Goal: Task Accomplishment & Management: Use online tool/utility

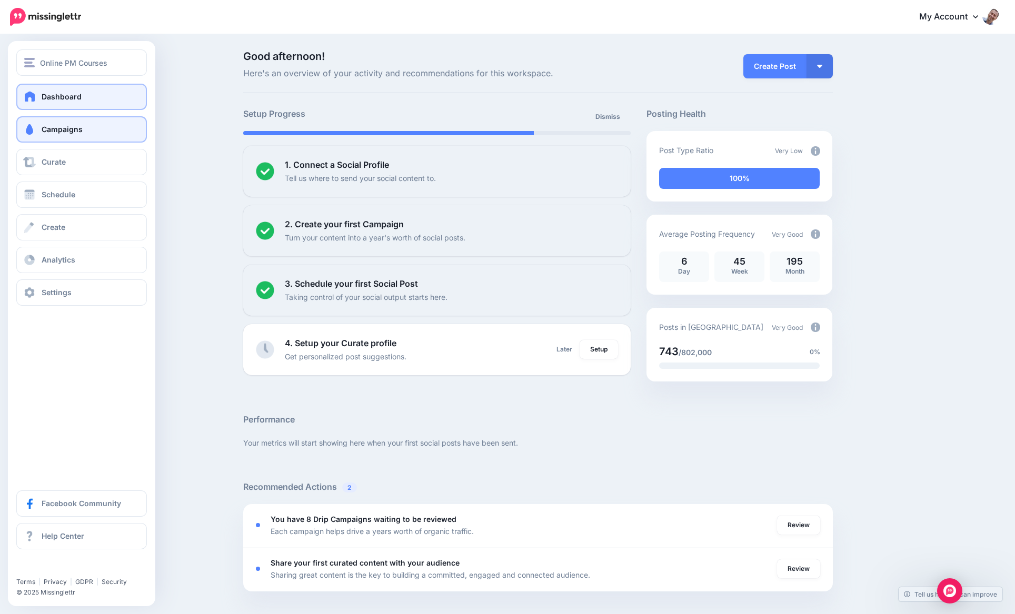
click at [38, 133] on link "Campaigns" at bounding box center [81, 129] width 131 height 26
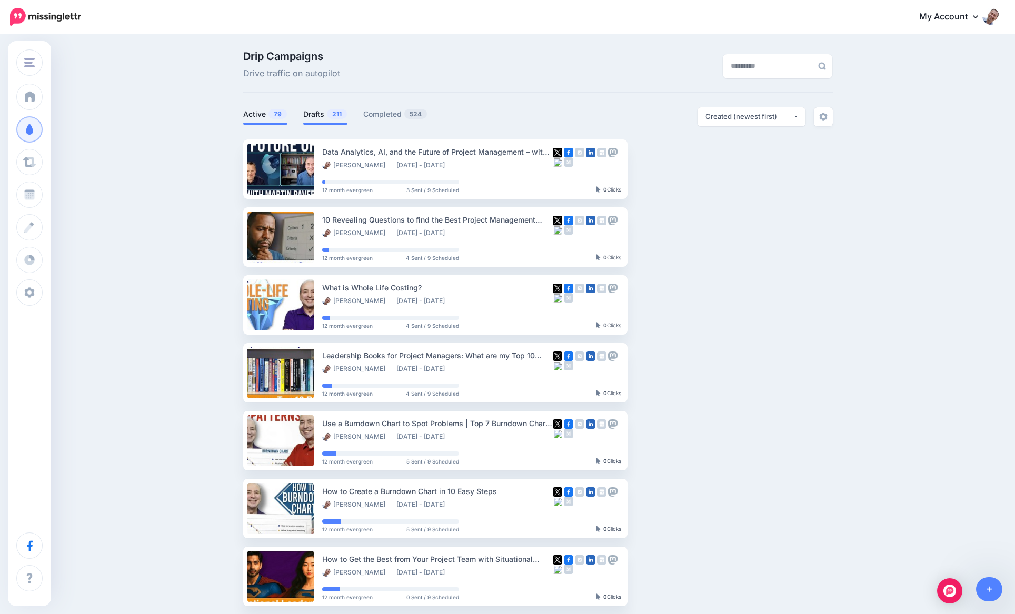
click at [334, 117] on span "211" at bounding box center [337, 114] width 20 height 10
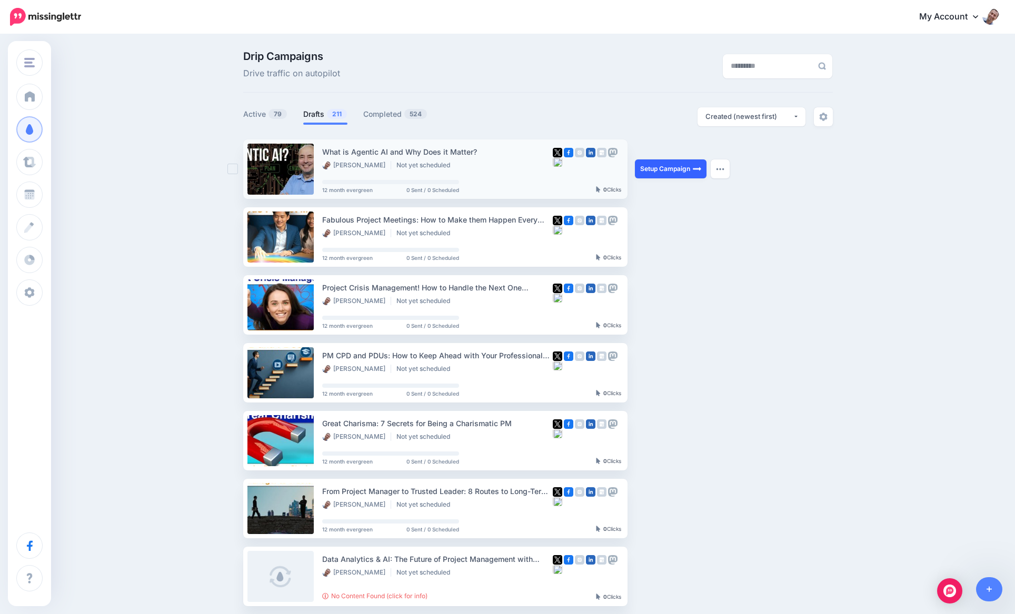
click at [646, 164] on link "Setup Campaign" at bounding box center [671, 168] width 72 height 19
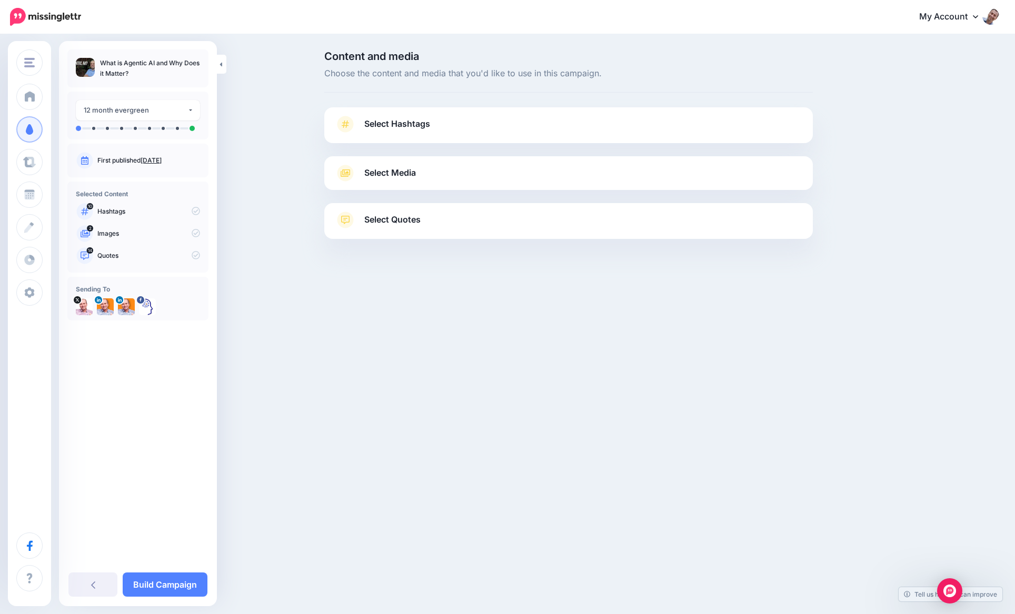
click at [438, 129] on link "Select Hashtags" at bounding box center [568, 129] width 467 height 27
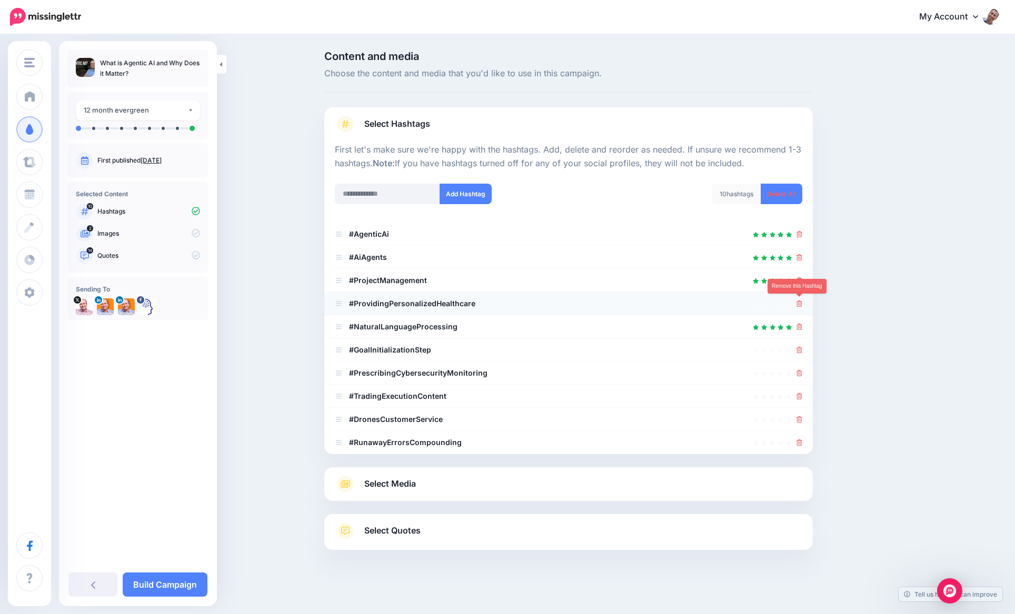
click at [799, 301] on icon at bounding box center [799, 304] width 6 height 6
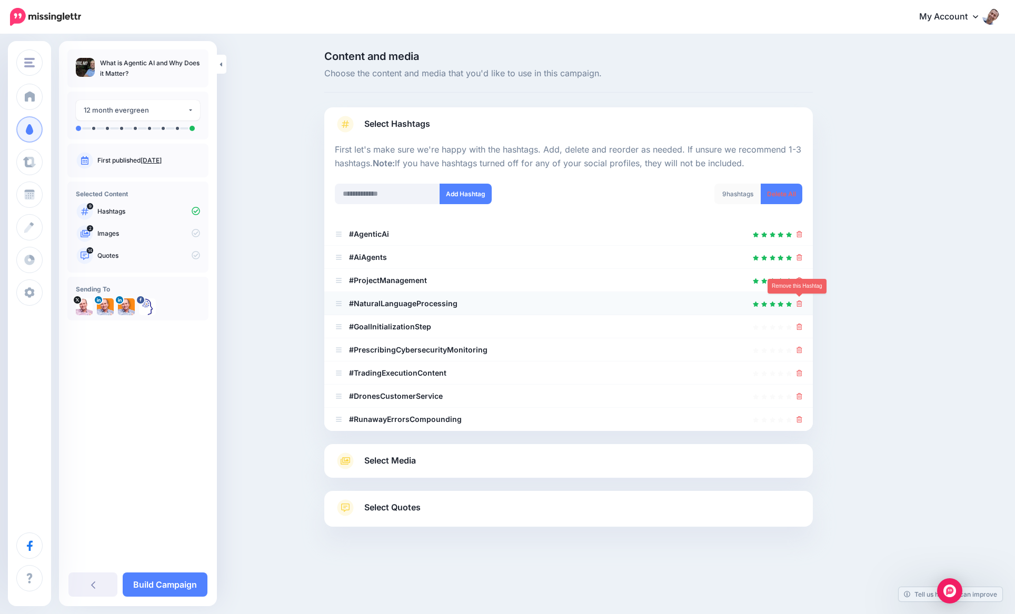
click at [801, 301] on icon at bounding box center [799, 304] width 6 height 6
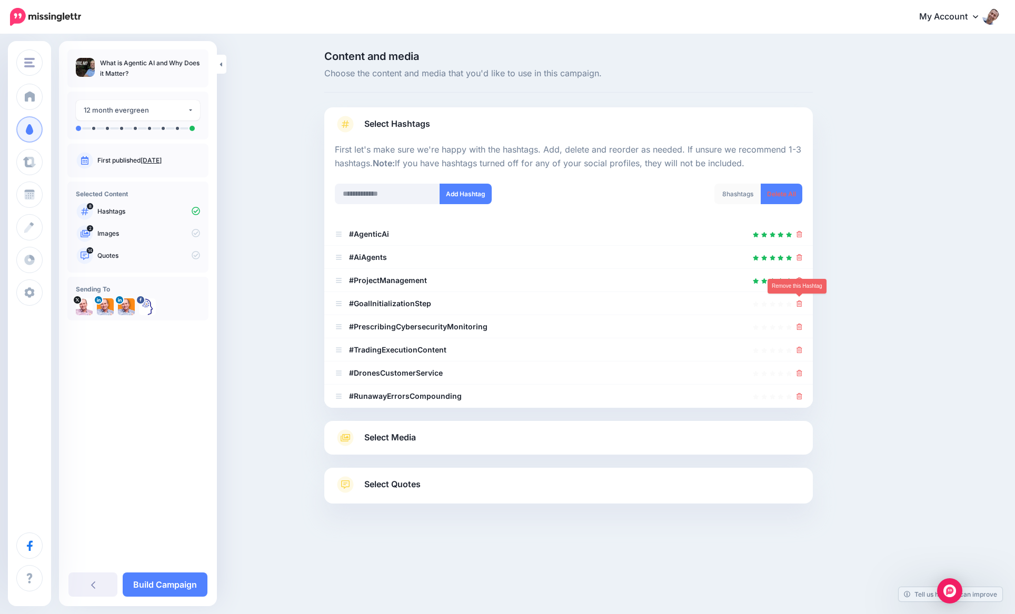
click at [801, 301] on icon at bounding box center [799, 304] width 6 height 6
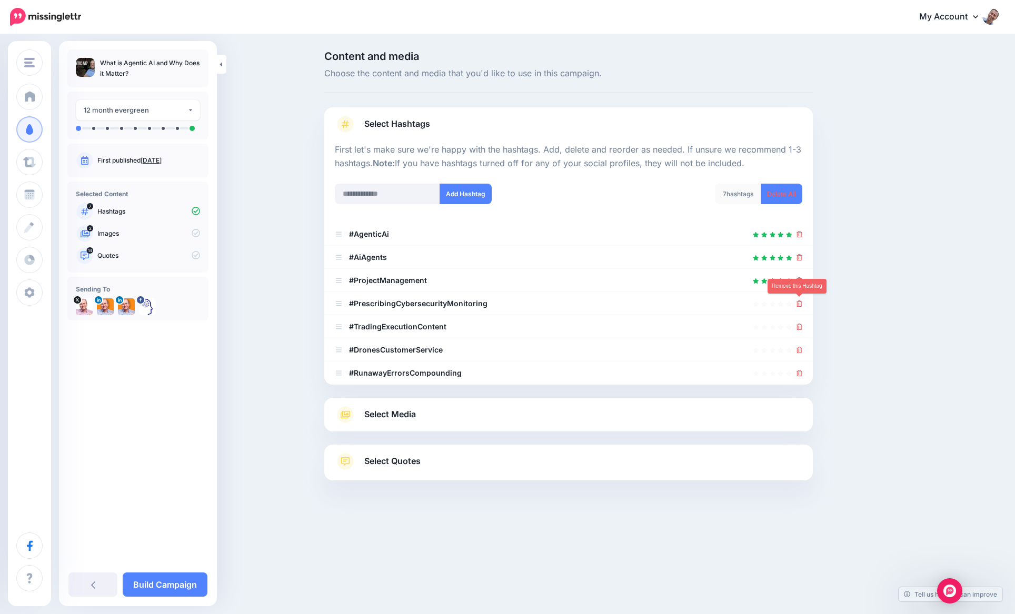
click at [801, 301] on icon at bounding box center [799, 304] width 6 height 6
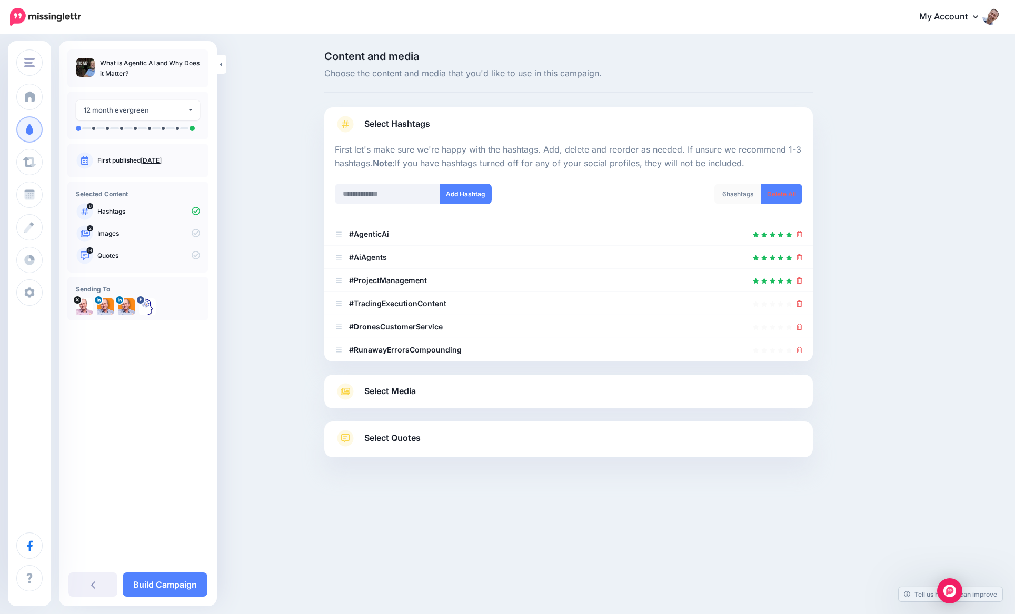
click at [801, 301] on icon at bounding box center [799, 304] width 6 height 6
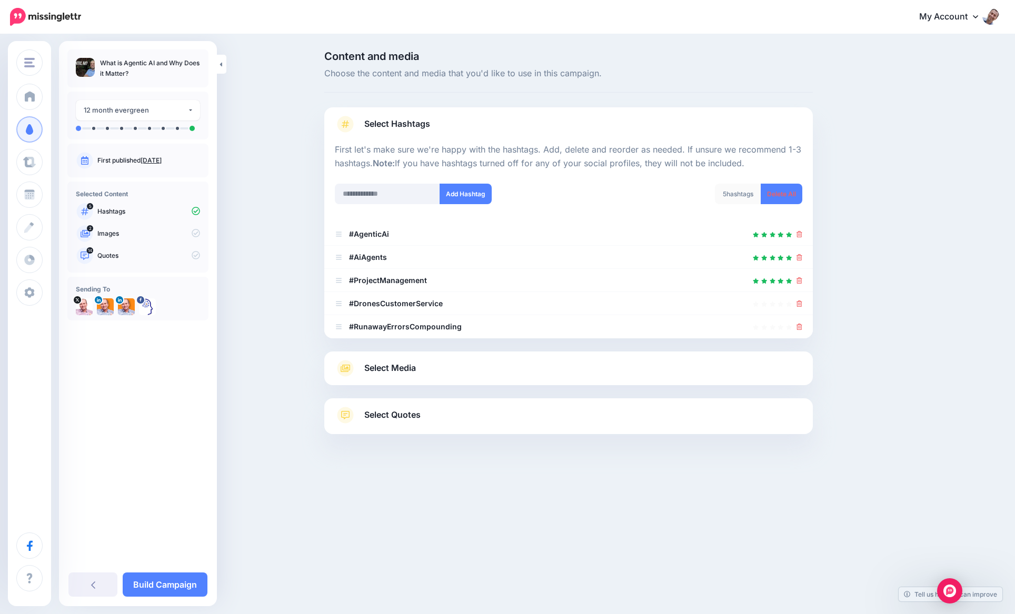
click at [801, 301] on icon at bounding box center [799, 304] width 6 height 6
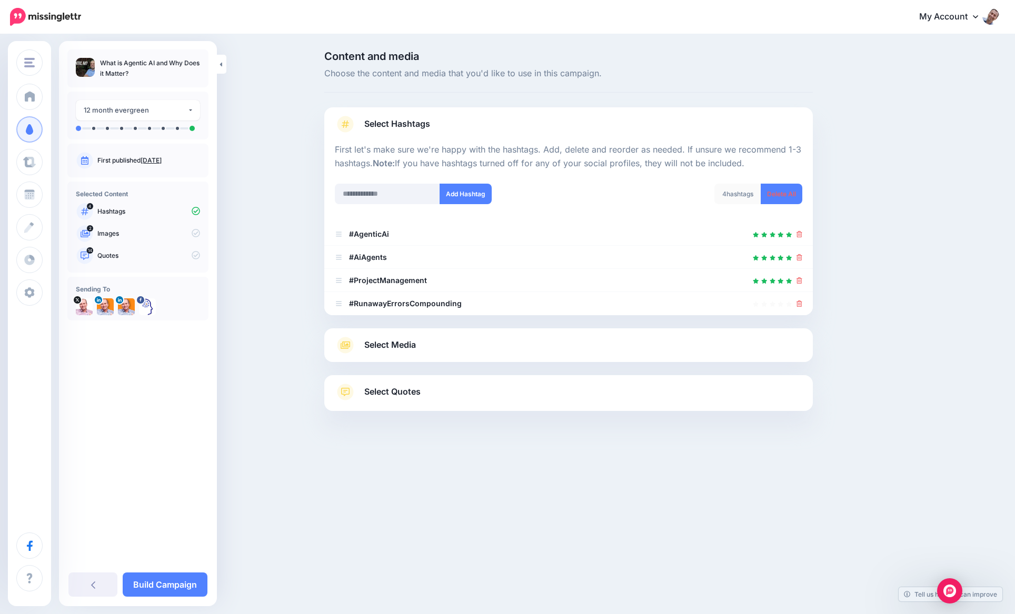
click at [801, 301] on icon at bounding box center [799, 304] width 6 height 6
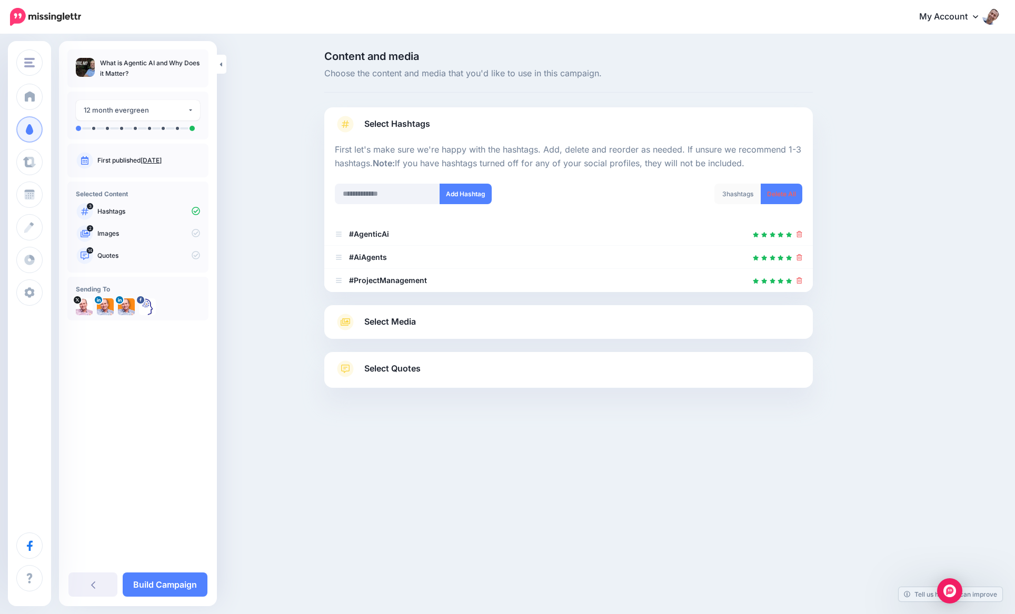
click at [799, 319] on link "Select Media" at bounding box center [568, 322] width 467 height 17
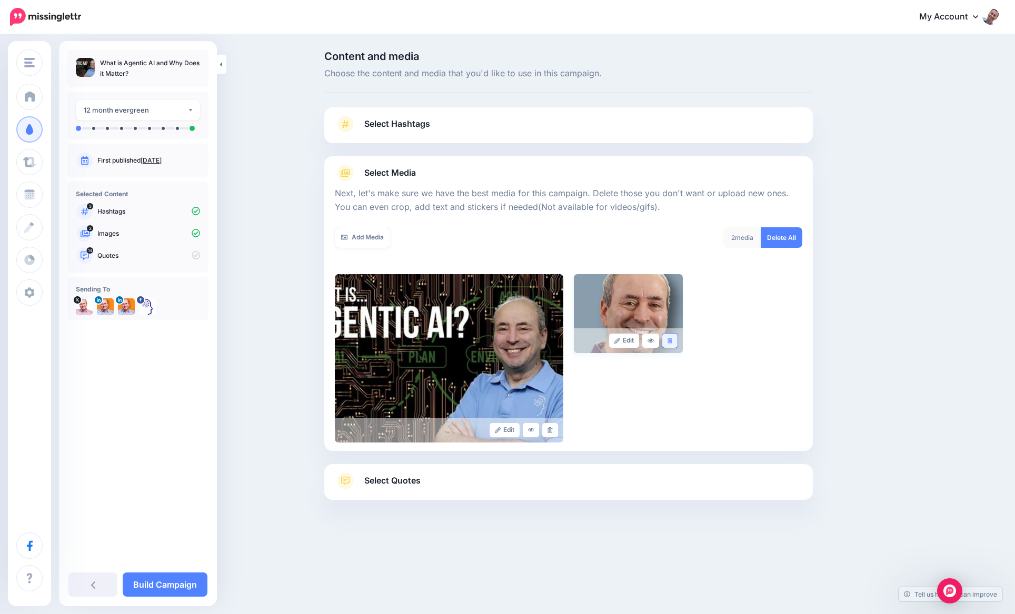
click at [673, 339] on link at bounding box center [669, 341] width 15 height 14
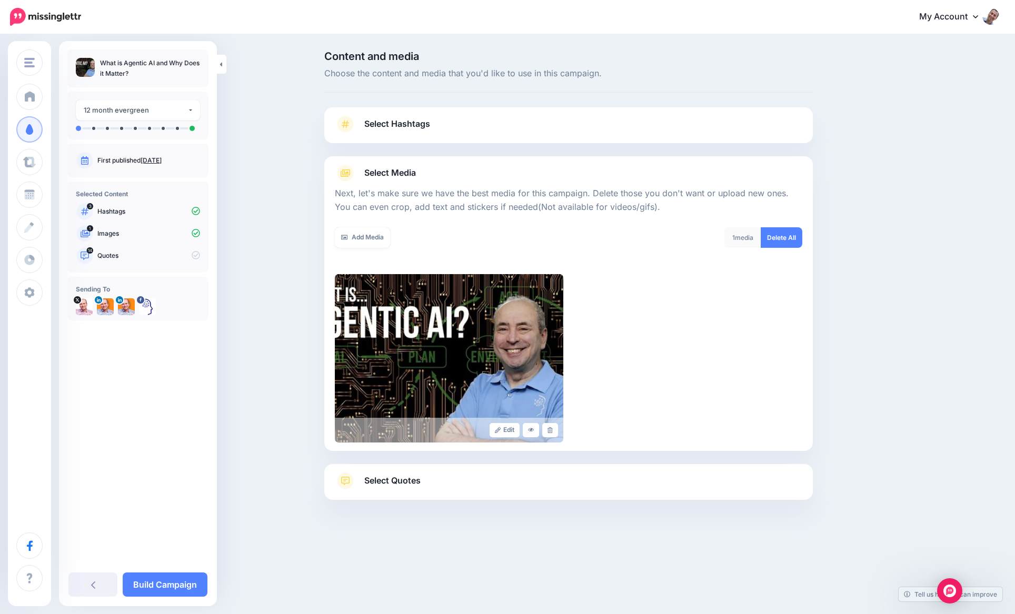
click at [403, 479] on span "Select Quotes" at bounding box center [392, 481] width 56 height 14
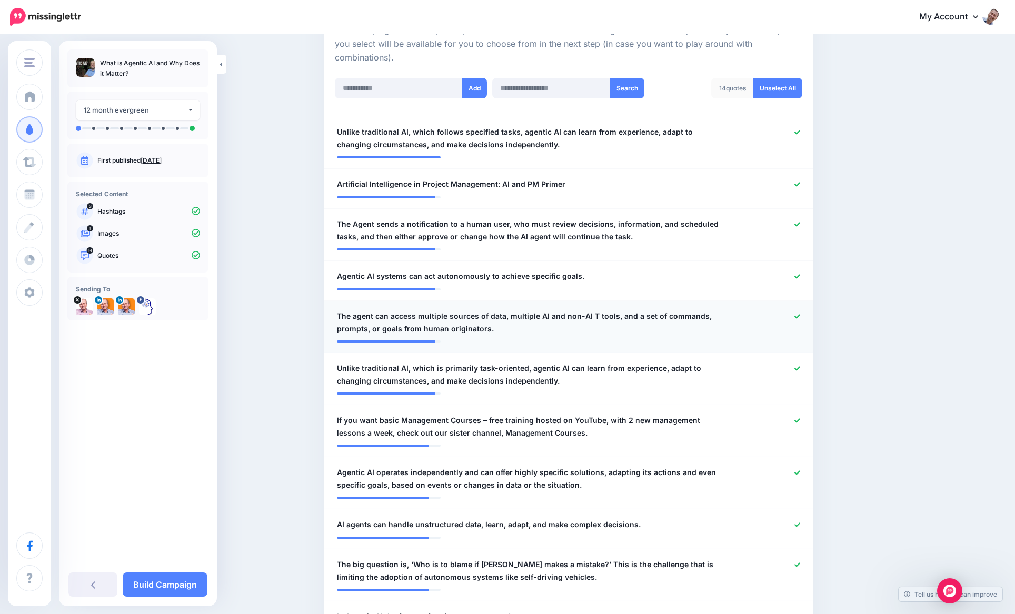
scroll to position [231, 0]
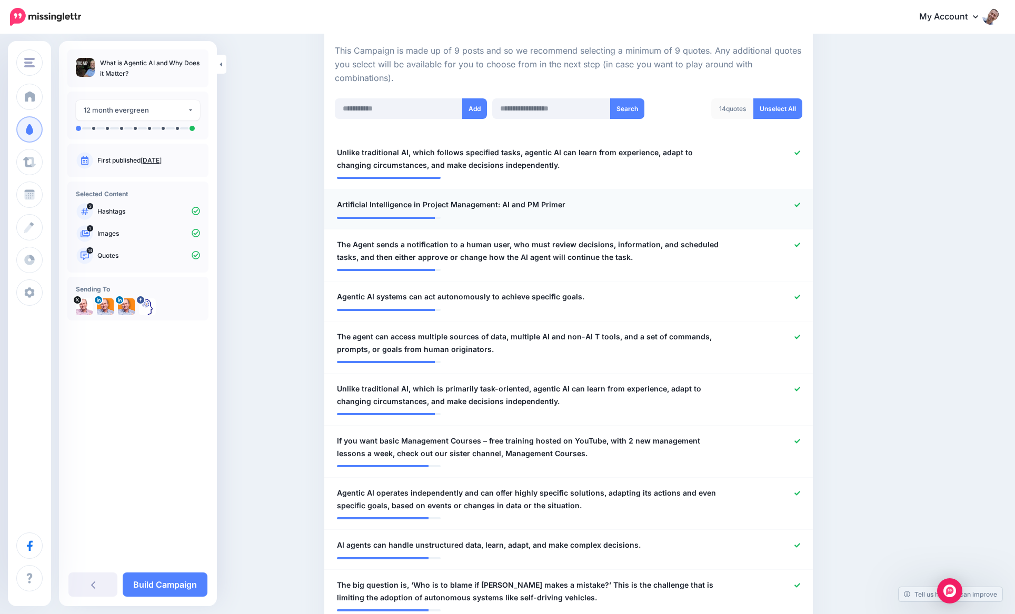
click at [796, 202] on icon at bounding box center [797, 205] width 6 height 6
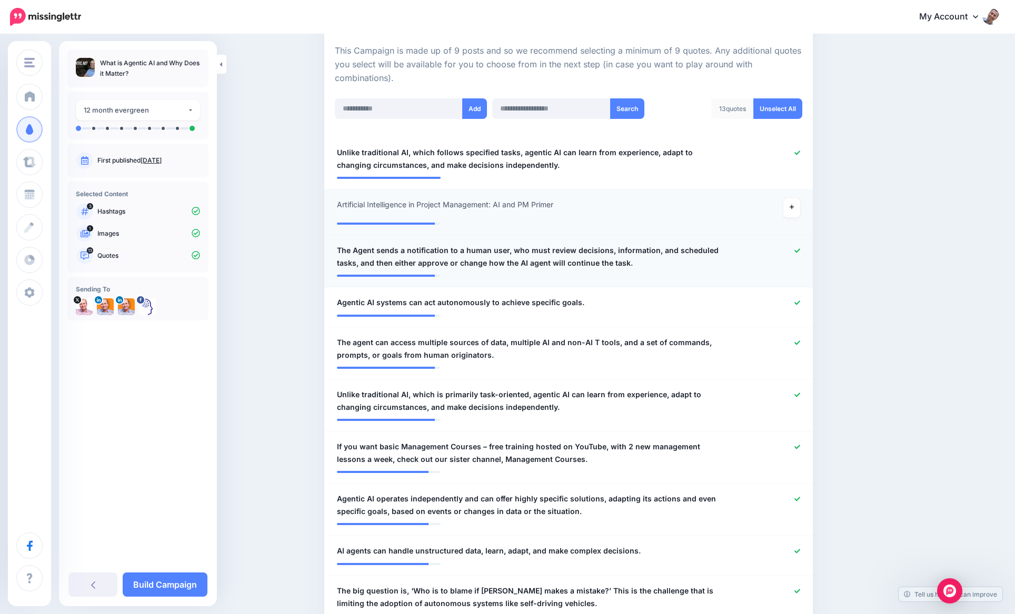
click at [358, 246] on span "The Agent sends a notification to a human user, who must review decisions, info…" at bounding box center [529, 256] width 384 height 25
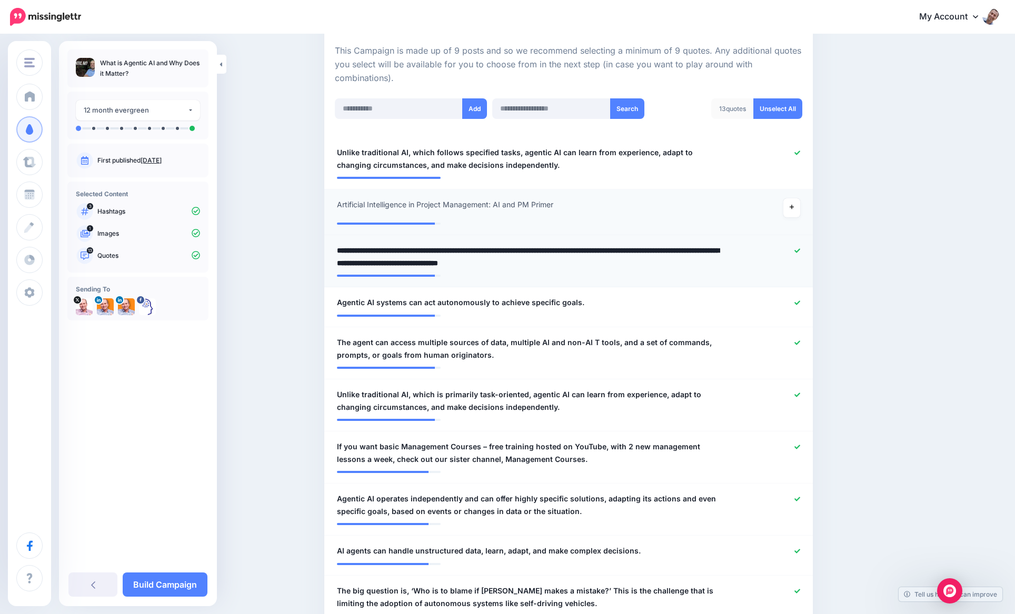
click at [354, 245] on textarea "**********" at bounding box center [529, 256] width 384 height 25
click at [346, 248] on textarea "**********" at bounding box center [529, 256] width 384 height 25
click at [338, 249] on textarea "**********" at bounding box center [529, 256] width 384 height 25
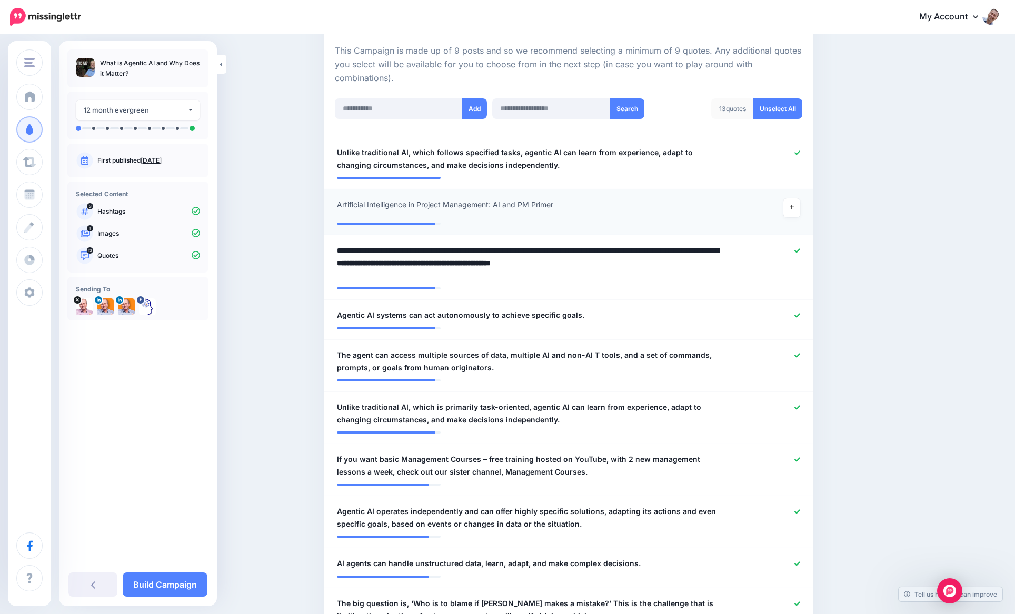
type textarea "**********"
click at [343, 351] on span "The agent can access multiple sources of data, multiple AI and non-AI T tools, …" at bounding box center [529, 361] width 384 height 25
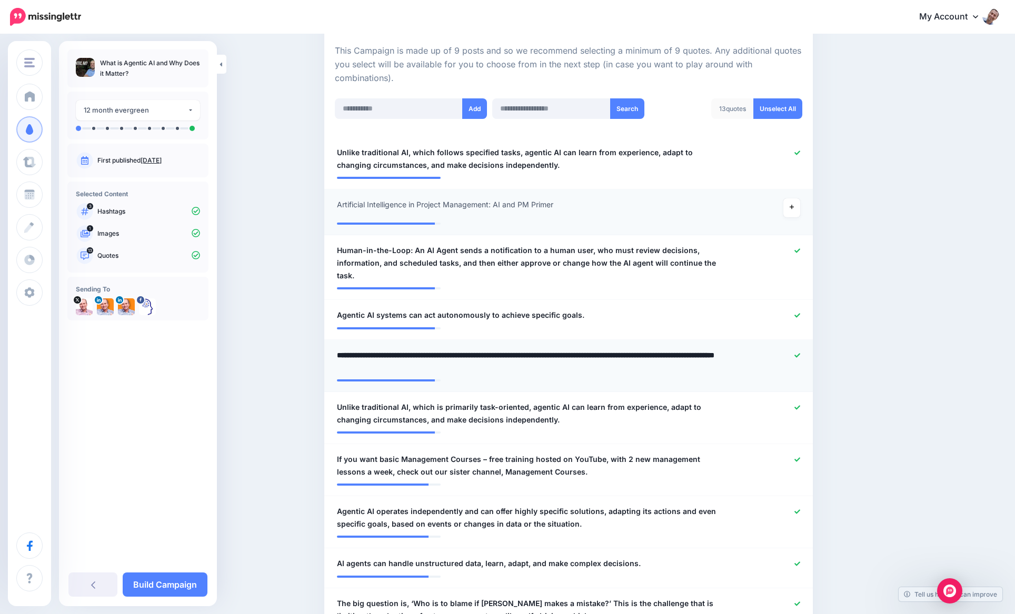
click at [343, 351] on textarea "**********" at bounding box center [529, 361] width 384 height 25
type textarea "**********"
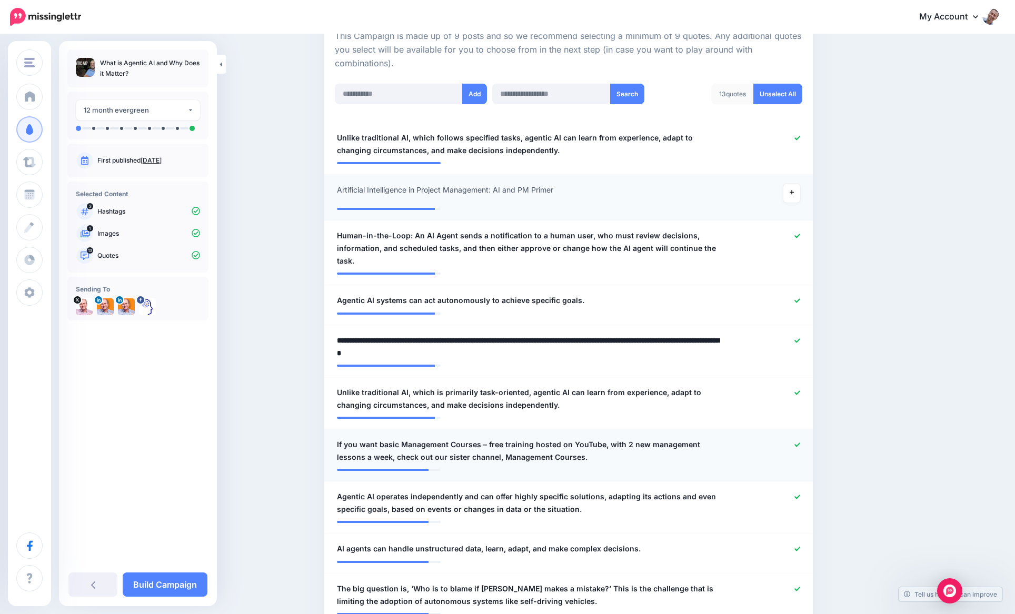
scroll to position [244, 0]
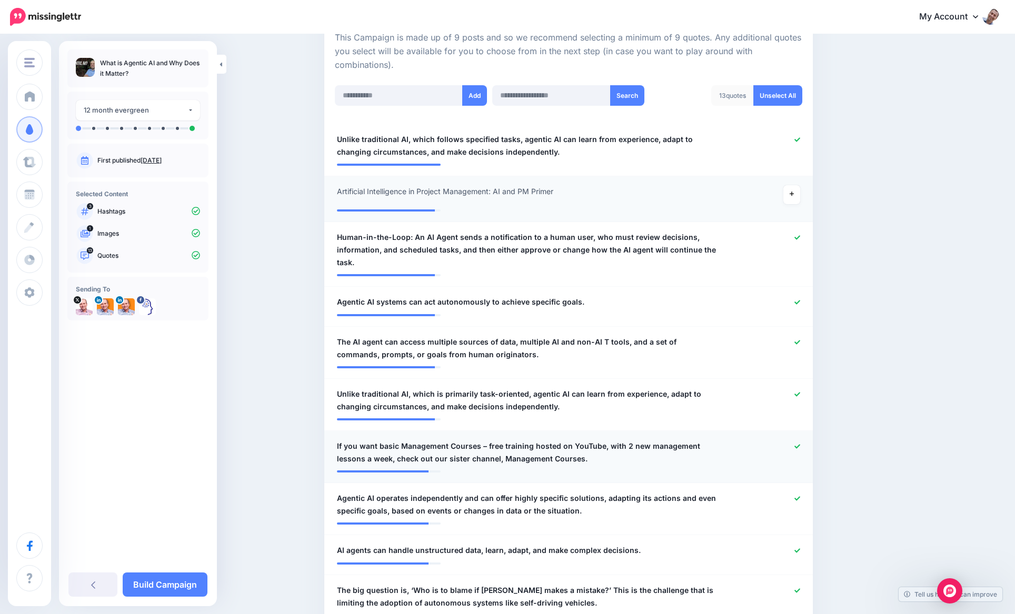
click at [799, 444] on icon at bounding box center [797, 446] width 6 height 4
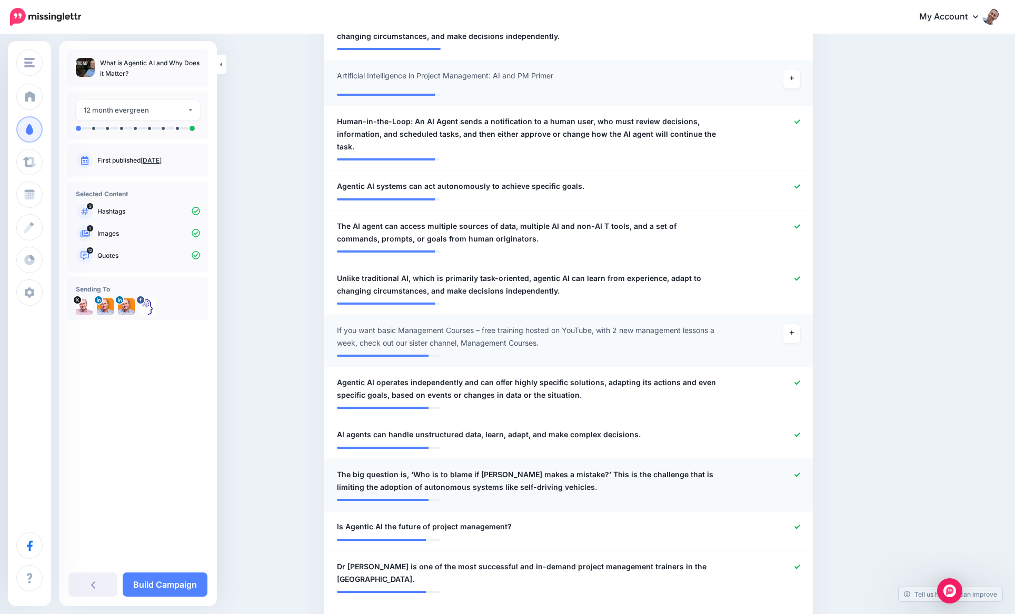
scroll to position [392, 0]
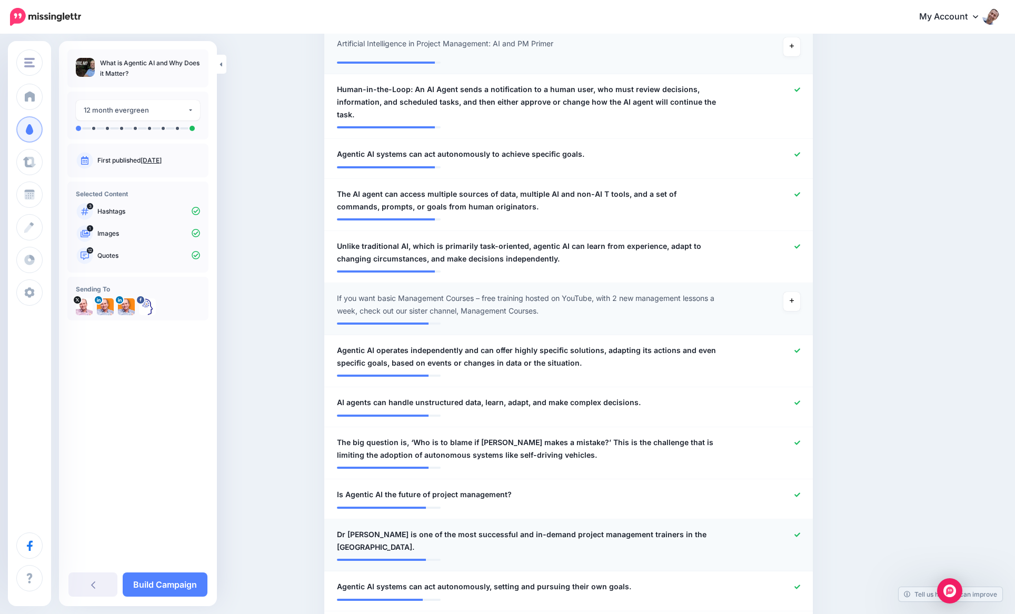
click at [794, 532] on icon at bounding box center [797, 535] width 6 height 6
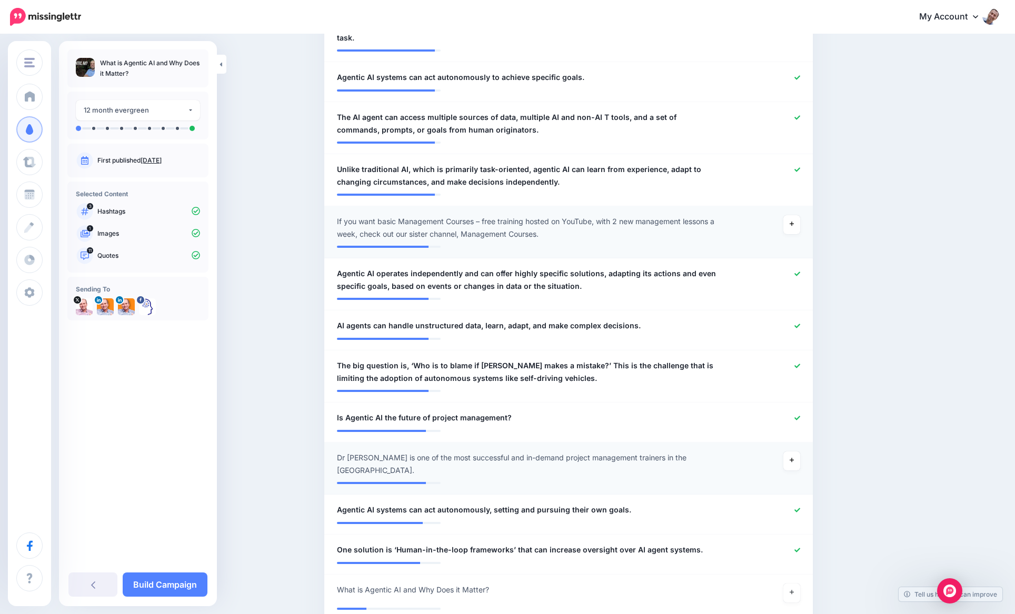
scroll to position [569, 0]
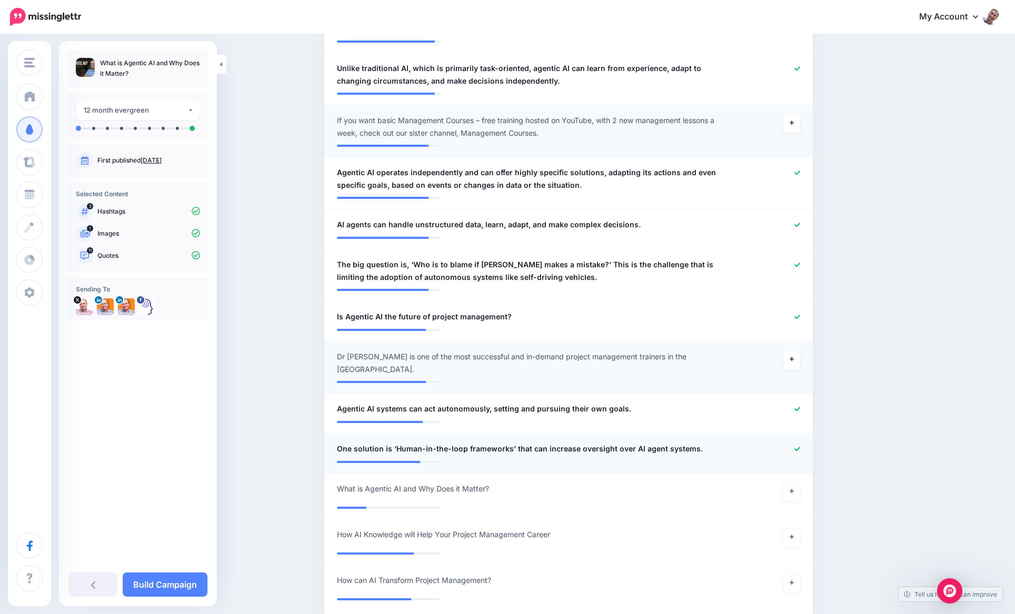
click at [436, 443] on span "One solution is ‘Human-in-the-loop frameworks’ that can increase oversight over…" at bounding box center [520, 449] width 366 height 13
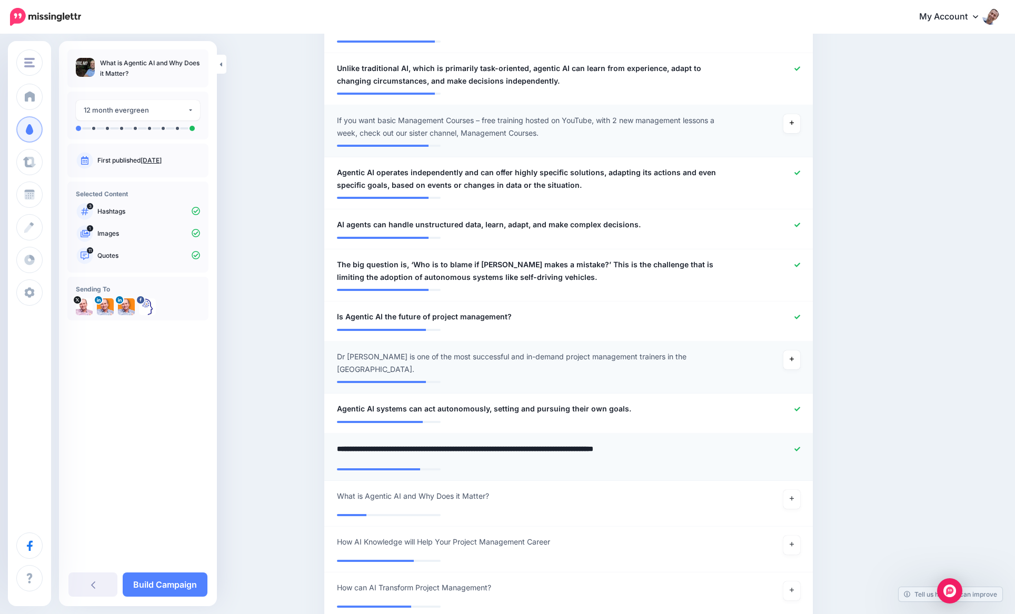
drag, startPoint x: 391, startPoint y: 439, endPoint x: 339, endPoint y: 439, distance: 51.6
click at [339, 443] on textarea "**********" at bounding box center [529, 453] width 384 height 21
click at [459, 443] on textarea "**********" at bounding box center [529, 453] width 384 height 21
click at [616, 443] on textarea "**********" at bounding box center [529, 453] width 384 height 21
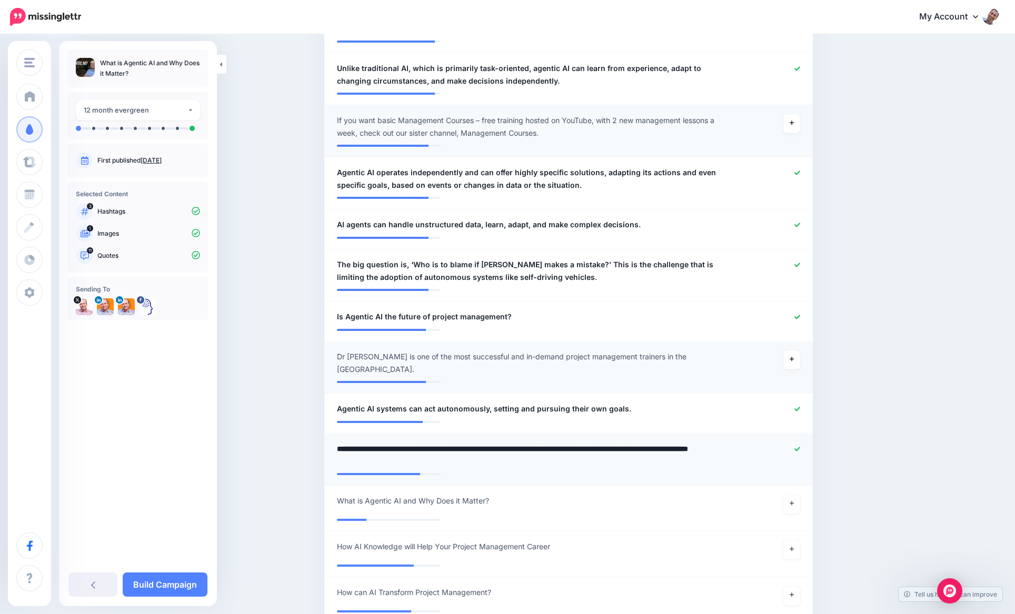
type textarea "**********"
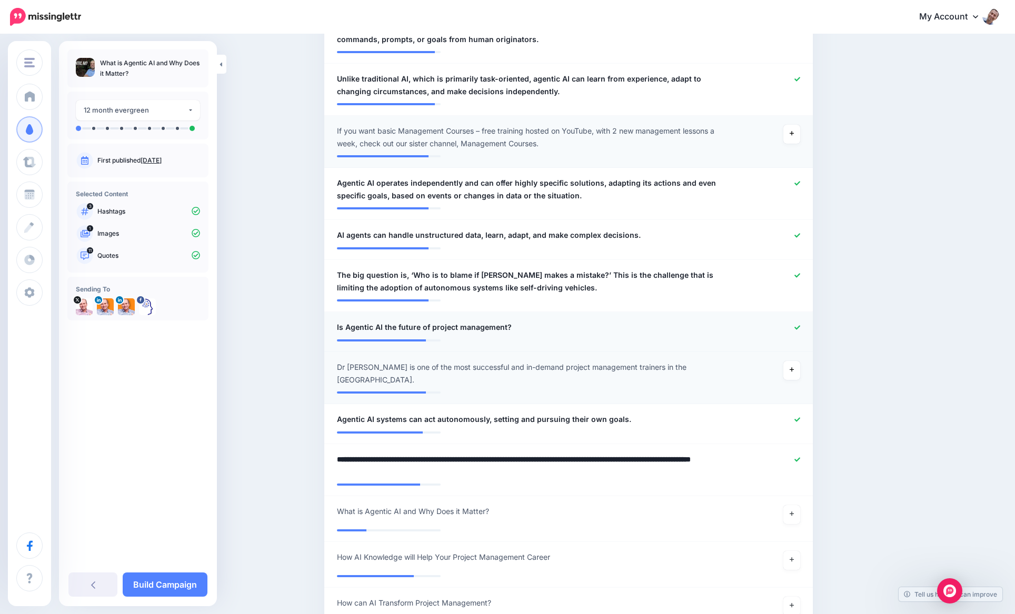
scroll to position [617, 0]
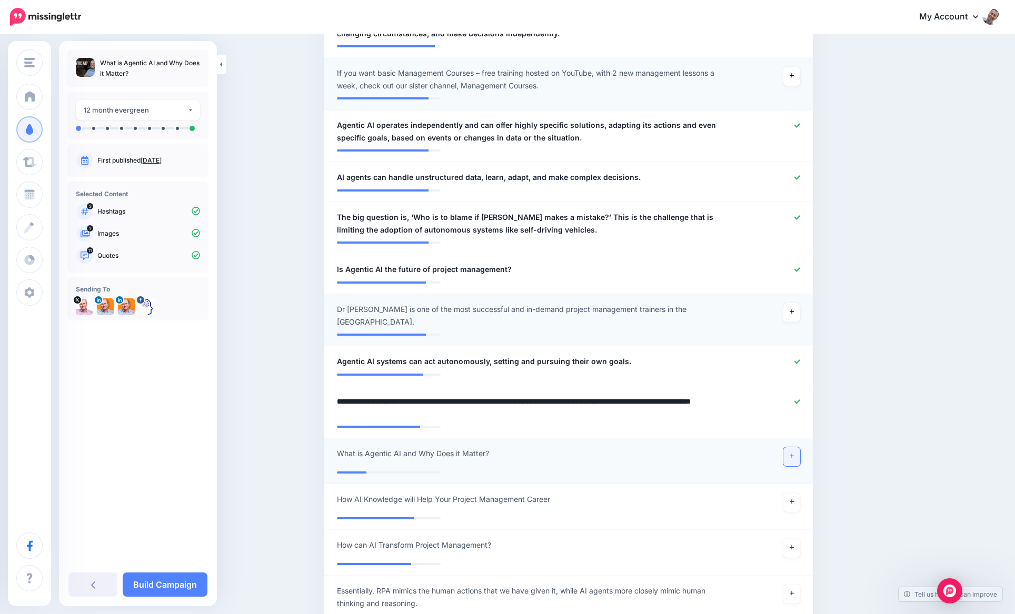
click at [798, 449] on link at bounding box center [791, 456] width 17 height 19
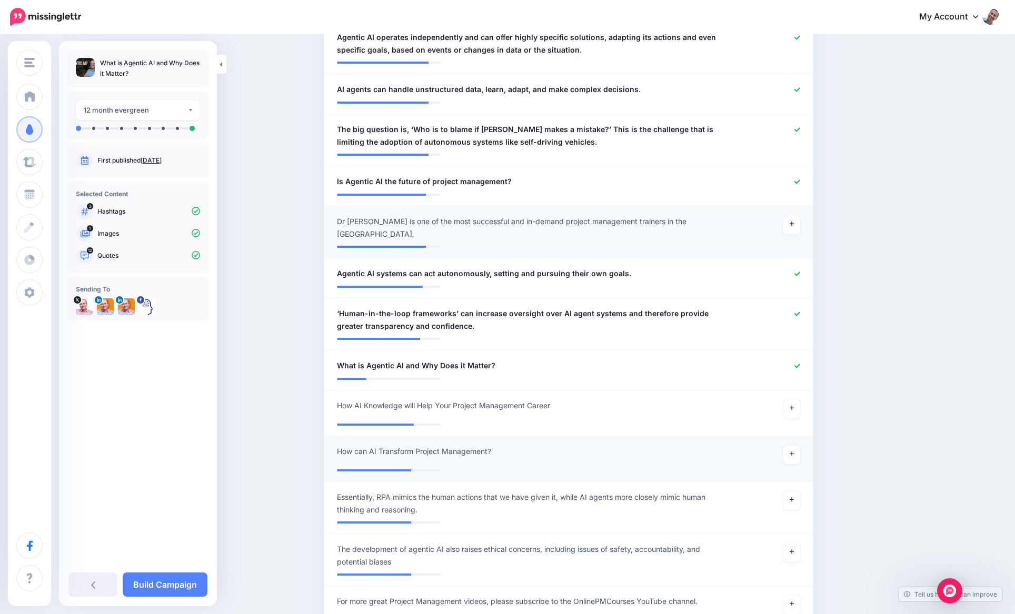
scroll to position [745, 0]
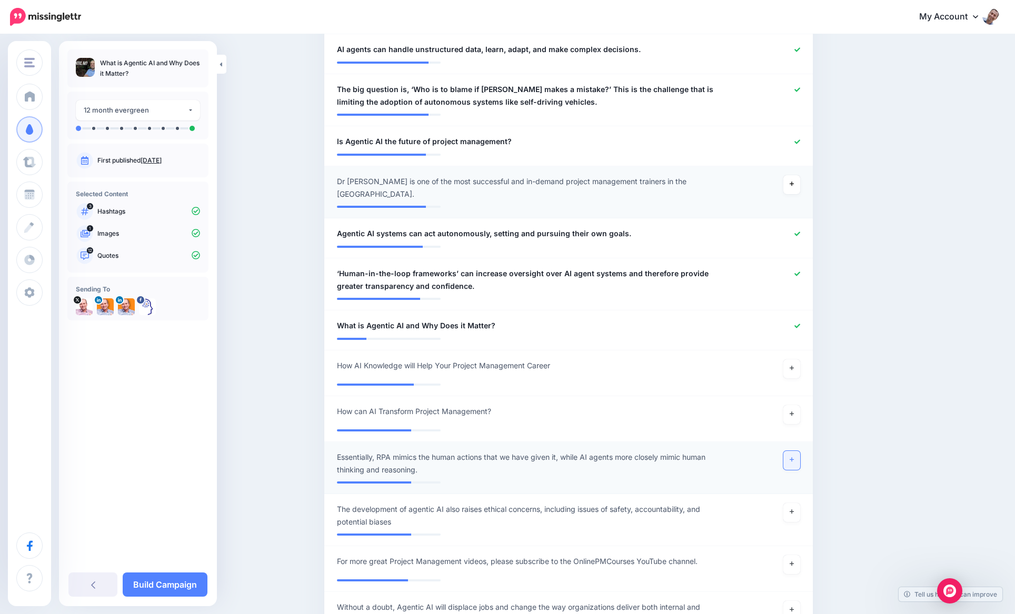
click at [794, 451] on link at bounding box center [791, 460] width 17 height 19
click at [473, 503] on span "The development of agentic AI also raises ethical concerns, including issues of…" at bounding box center [529, 515] width 384 height 25
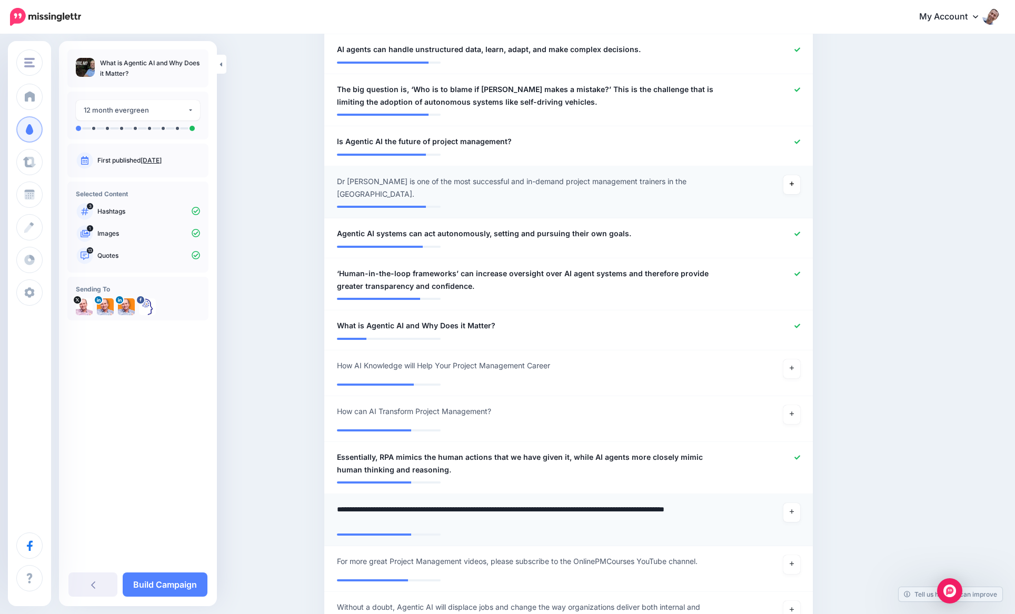
click at [459, 503] on textarea "**********" at bounding box center [529, 515] width 384 height 25
type textarea "**********"
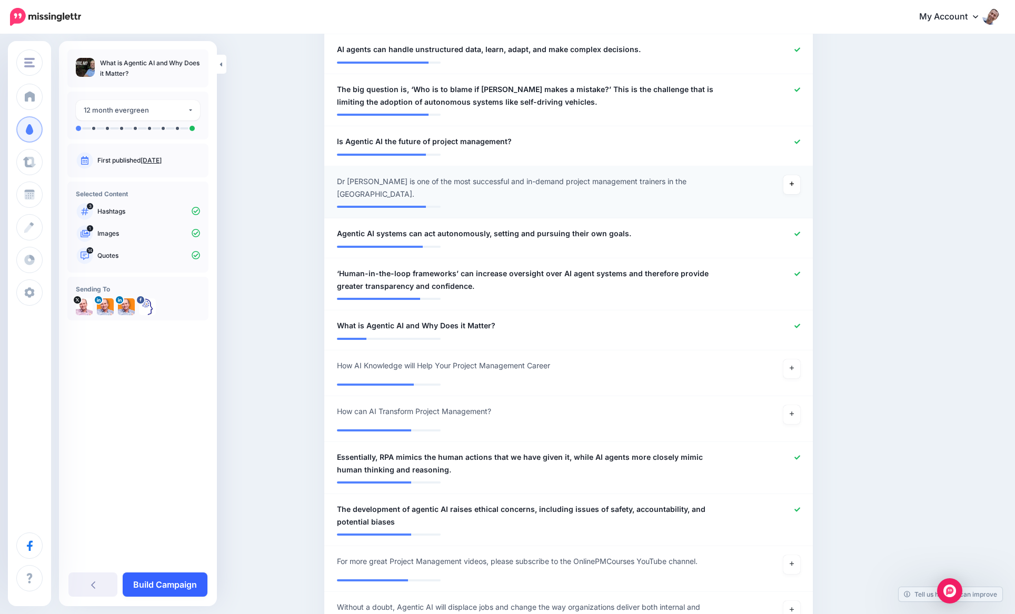
click at [185, 582] on link "Build Campaign" at bounding box center [165, 585] width 85 height 24
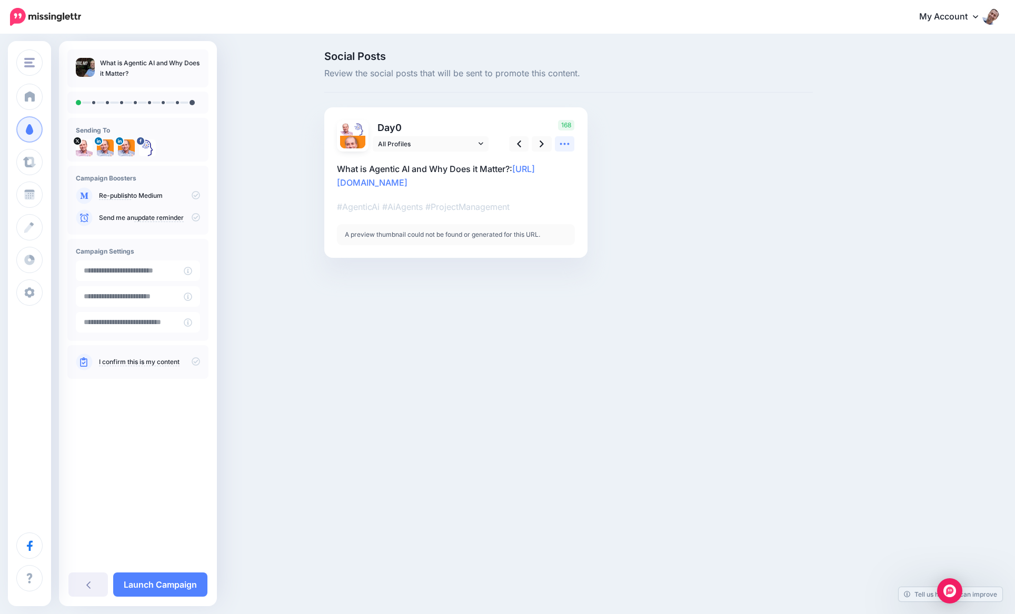
click at [562, 146] on icon at bounding box center [564, 143] width 11 height 11
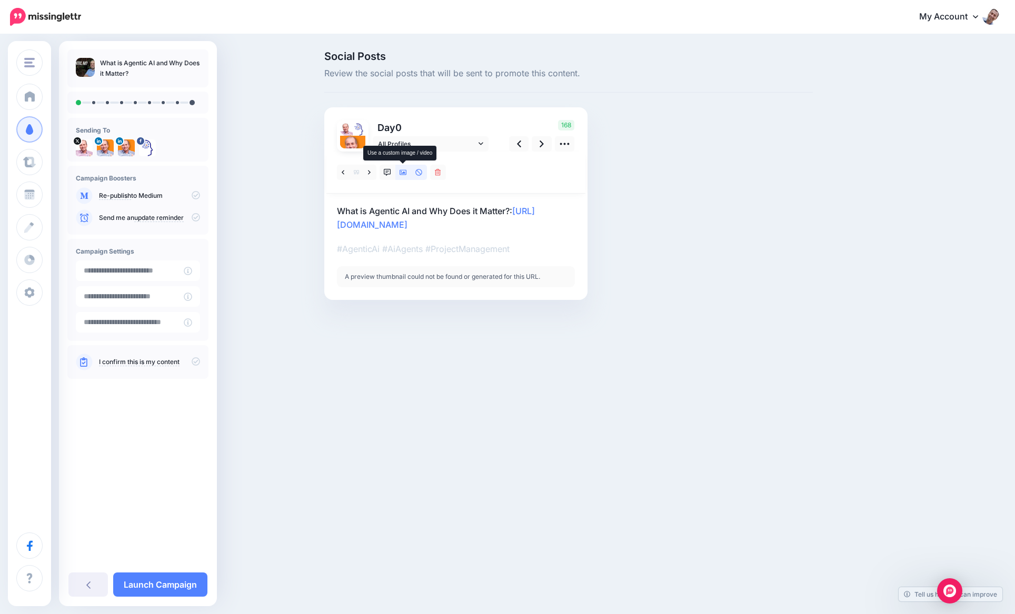
click at [406, 171] on icon at bounding box center [402, 172] width 7 height 5
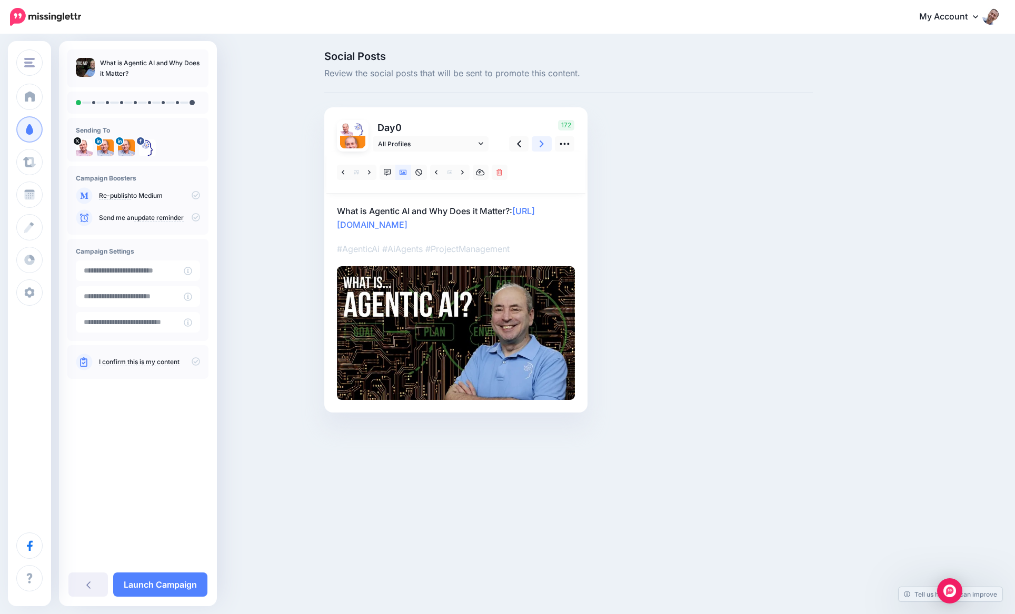
click at [541, 145] on icon at bounding box center [541, 144] width 4 height 7
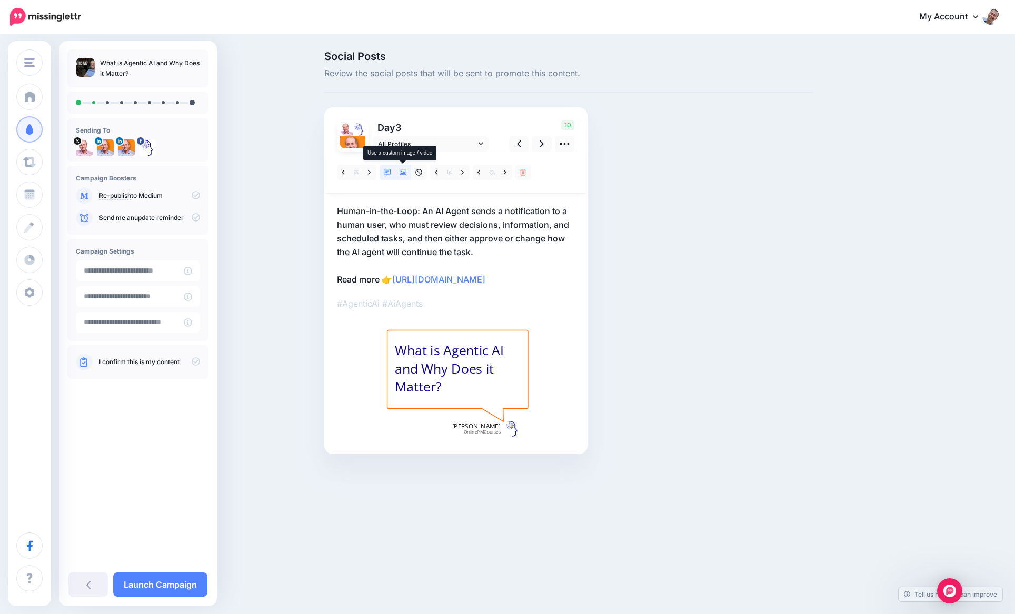
click at [407, 173] on link at bounding box center [403, 172] width 16 height 15
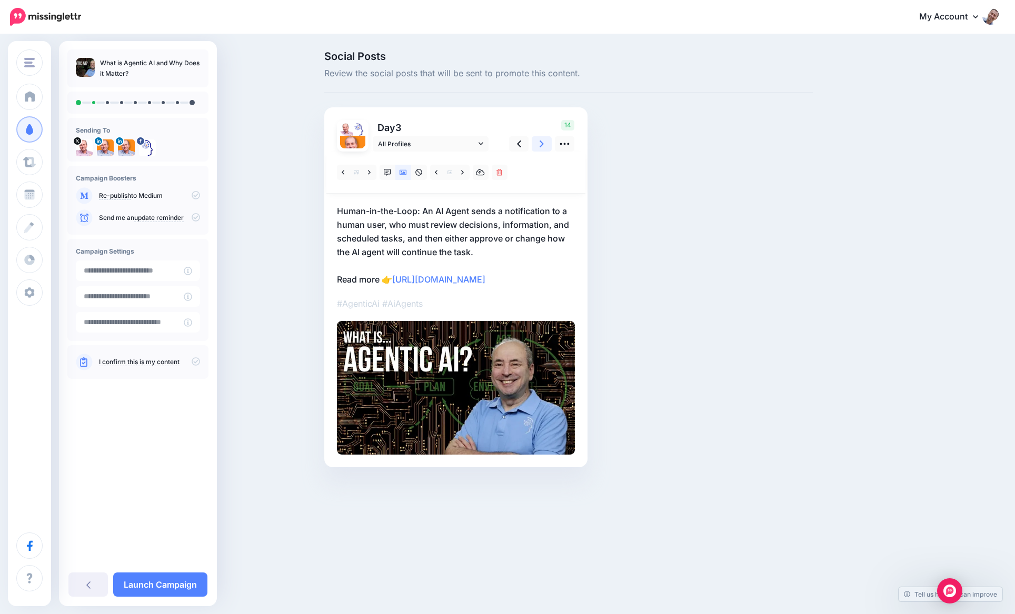
click at [537, 144] on link at bounding box center [542, 143] width 20 height 15
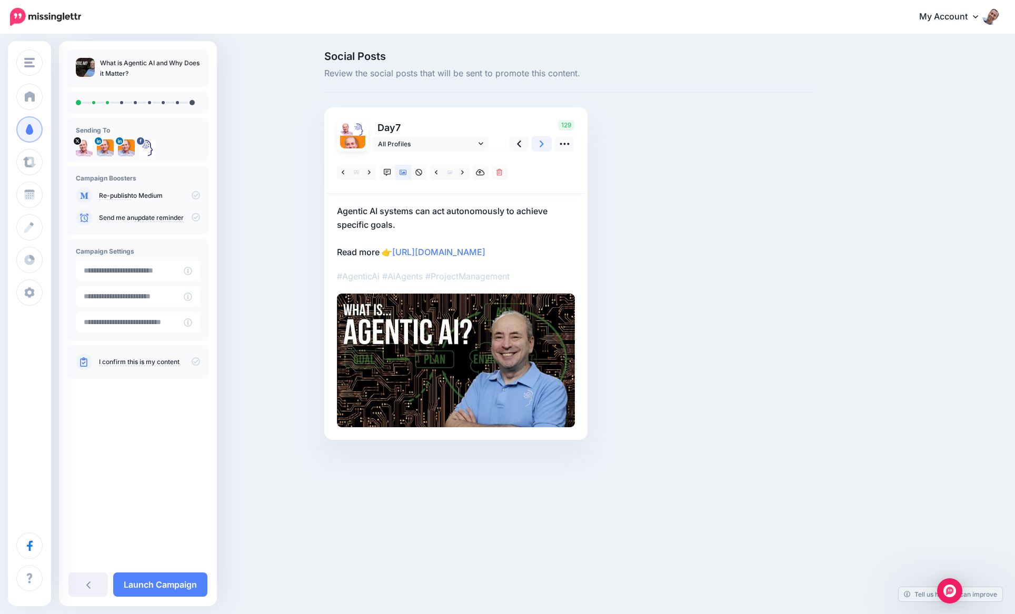
click at [537, 144] on link at bounding box center [542, 143] width 20 height 15
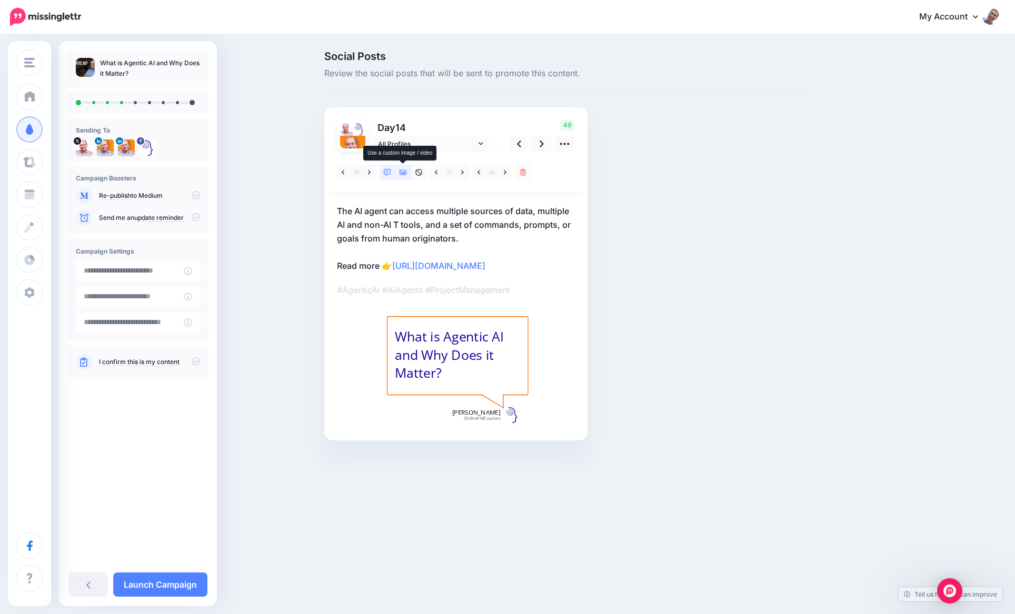
click at [407, 174] on link at bounding box center [403, 172] width 16 height 15
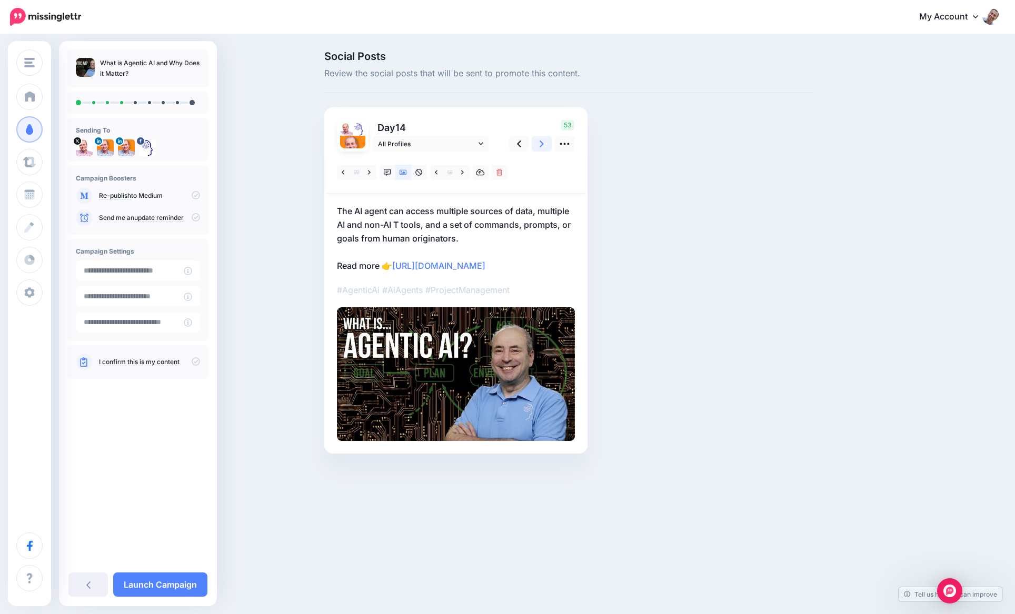
click at [543, 144] on icon at bounding box center [541, 144] width 4 height 7
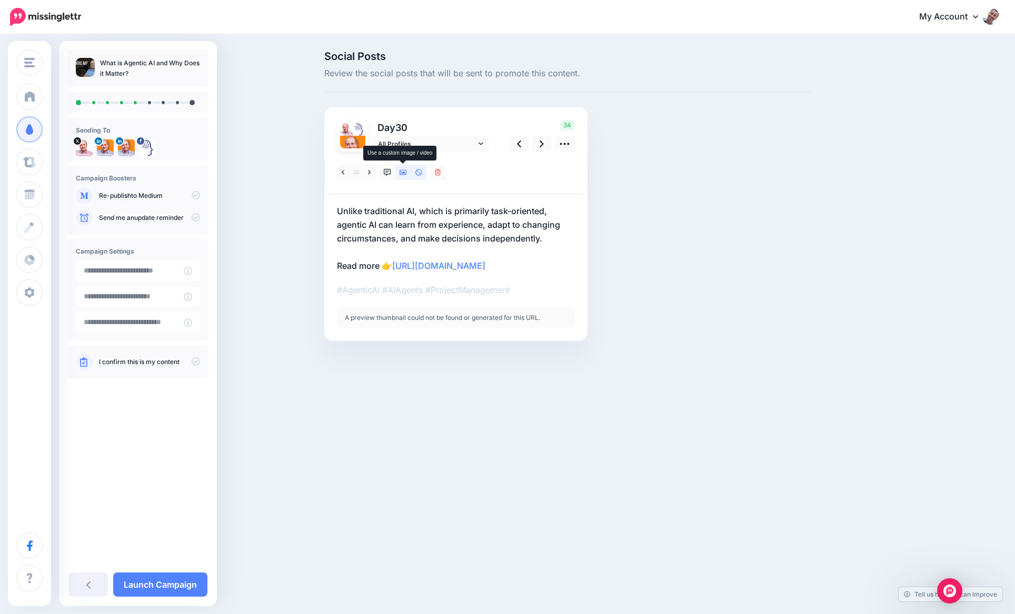
click at [401, 169] on icon at bounding box center [402, 172] width 7 height 7
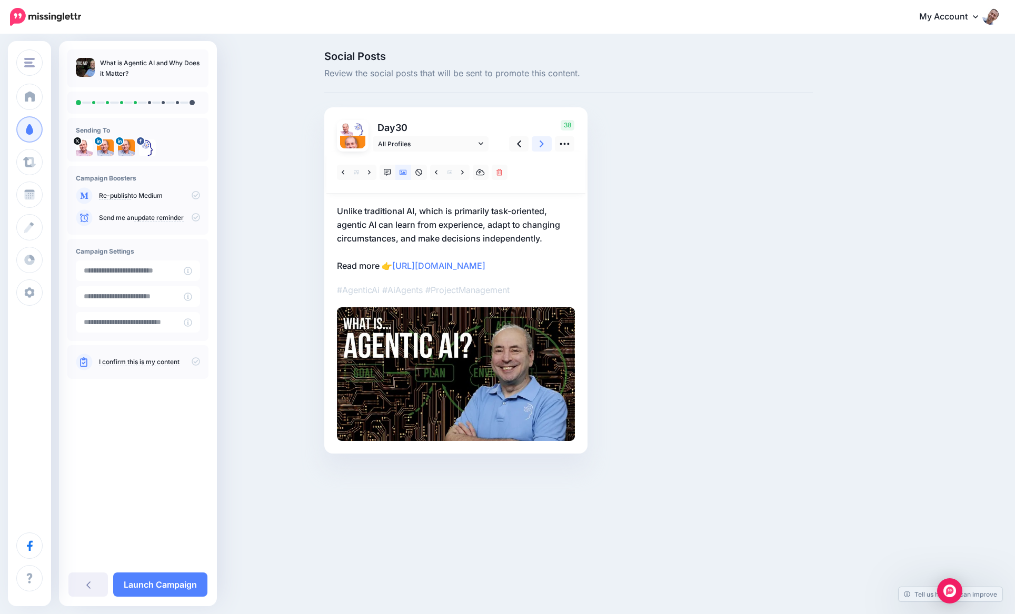
click at [542, 145] on icon at bounding box center [541, 144] width 4 height 7
click at [545, 146] on link at bounding box center [542, 143] width 20 height 15
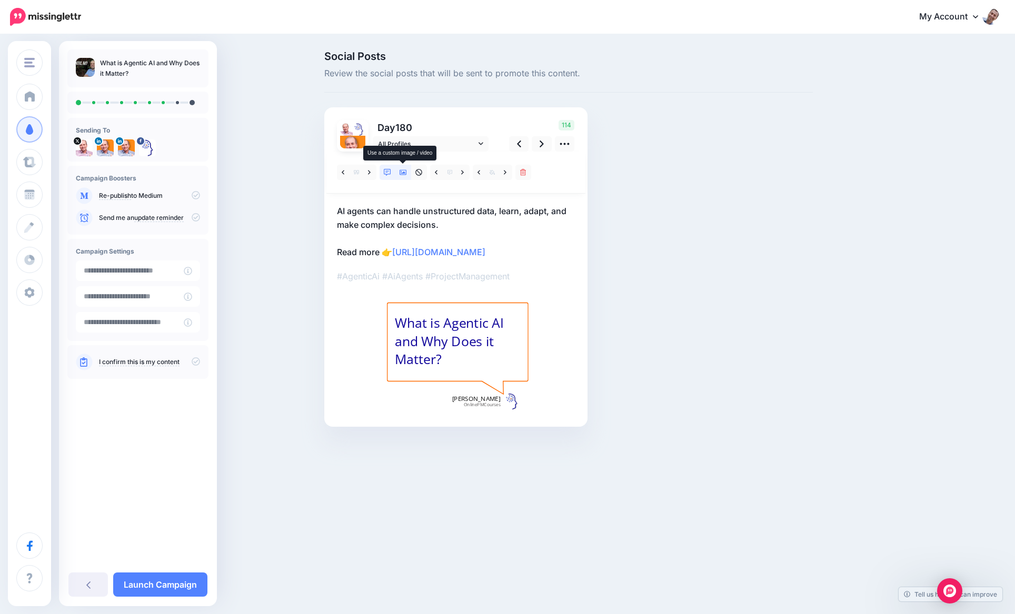
click at [400, 172] on icon at bounding box center [402, 172] width 7 height 7
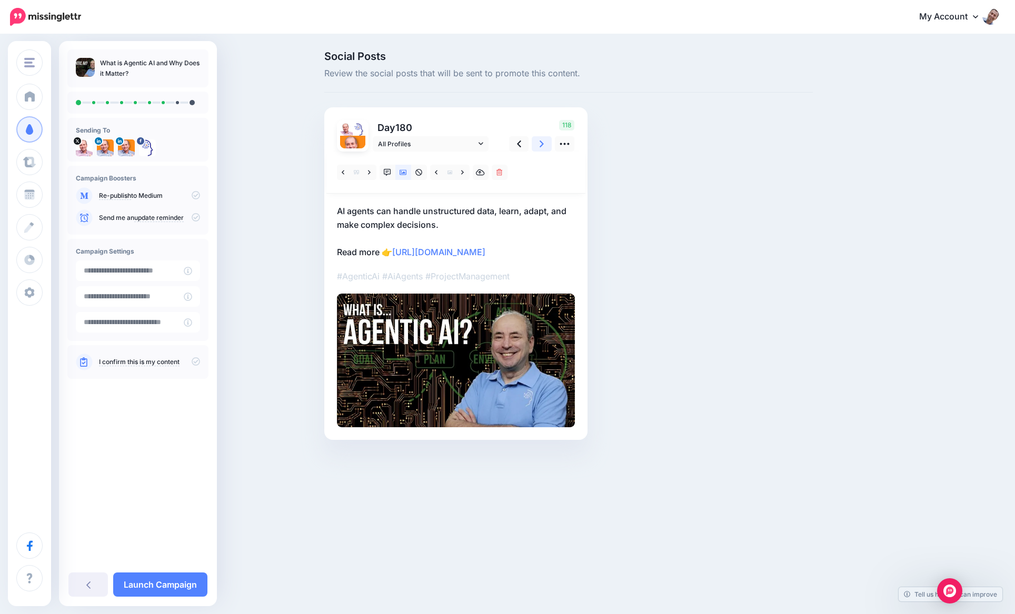
click at [546, 142] on link at bounding box center [542, 143] width 20 height 15
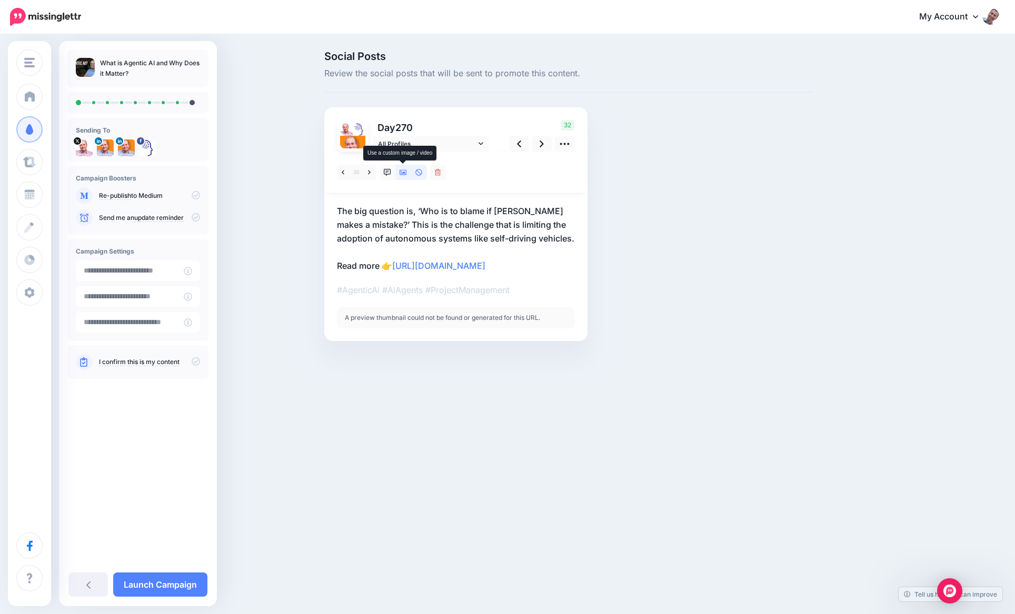
click at [405, 169] on icon at bounding box center [402, 172] width 7 height 7
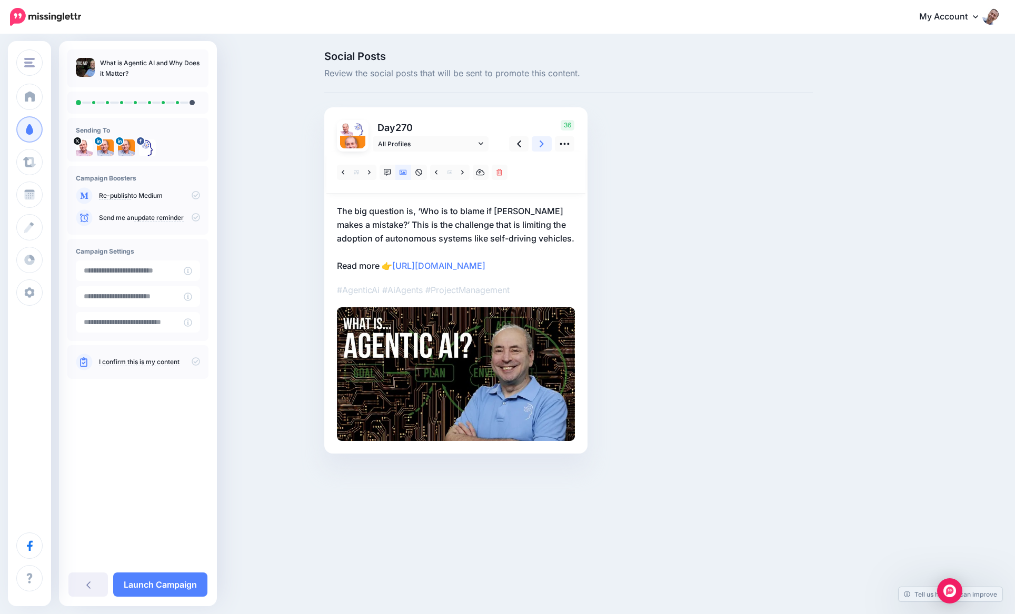
click at [539, 145] on link at bounding box center [542, 143] width 20 height 15
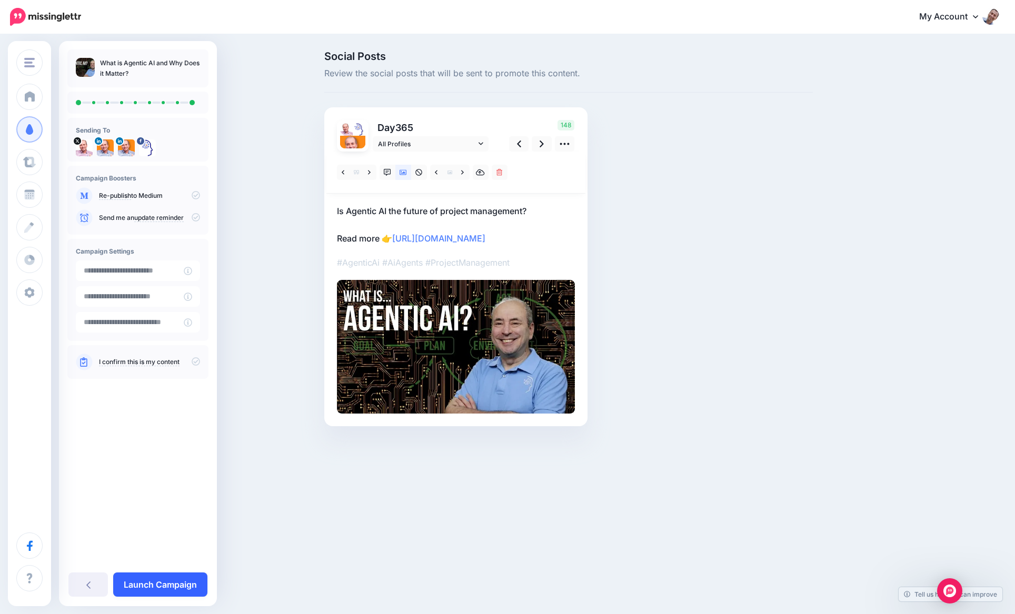
click at [174, 578] on link "Launch Campaign" at bounding box center [160, 585] width 94 height 24
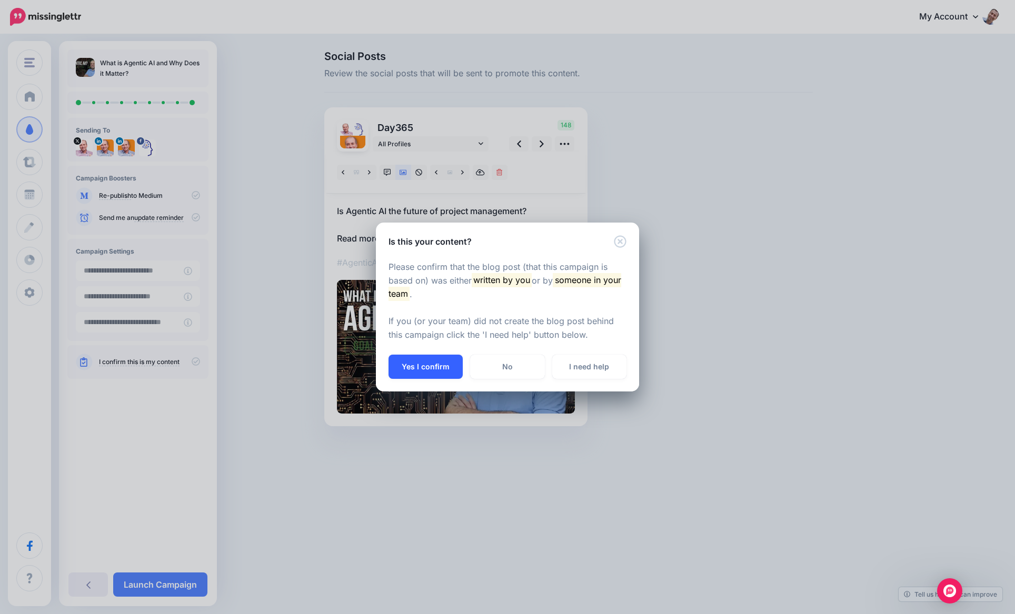
click at [424, 356] on button "Yes I confirm" at bounding box center [425, 367] width 74 height 24
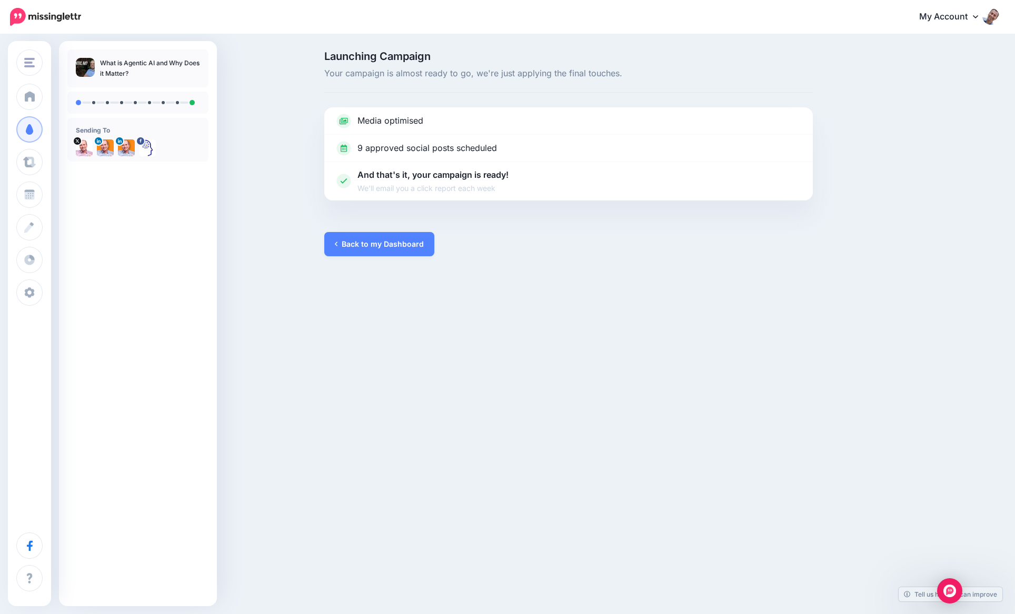
click at [424, 356] on div "Online PM Courses Online PM Courses Add Workspace Dashboard Campaigns Curate Sc…" at bounding box center [507, 307] width 1015 height 614
